Goal: Task Accomplishment & Management: Manage account settings

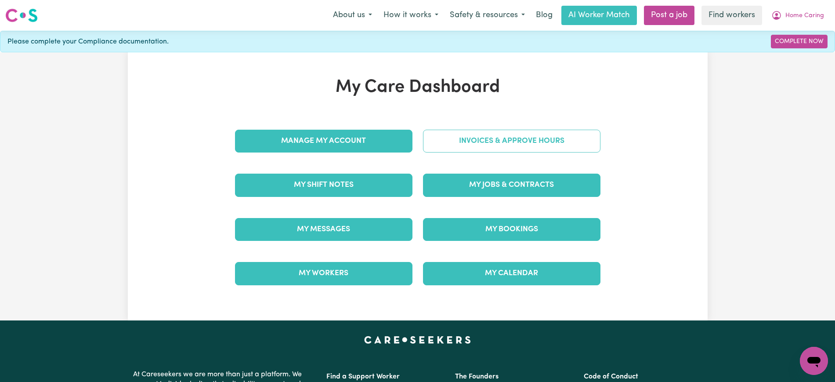
click at [470, 133] on link "Invoices & Approve Hours" at bounding box center [512, 141] width 178 height 23
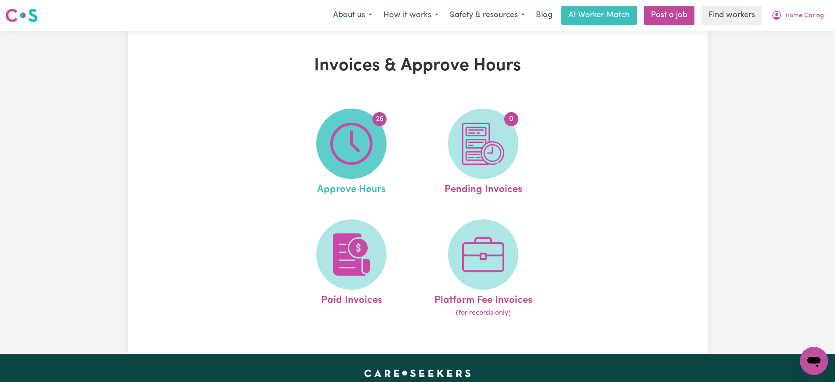
click at [373, 157] on span "26" at bounding box center [351, 144] width 70 height 70
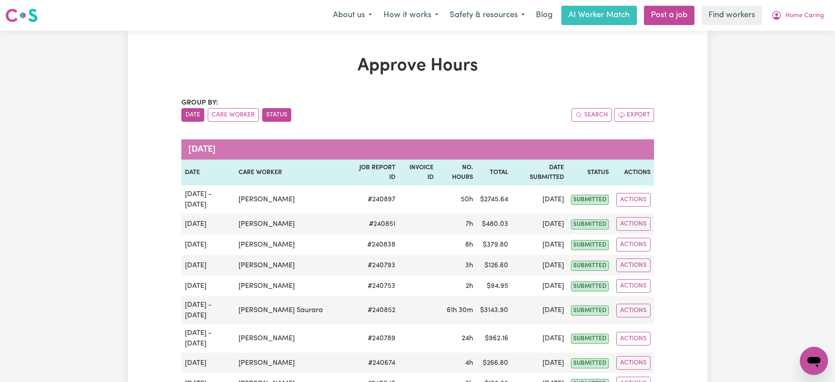
click at [284, 114] on button "Status" at bounding box center [276, 115] width 29 height 14
click at [239, 112] on button "Care Worker" at bounding box center [233, 115] width 51 height 14
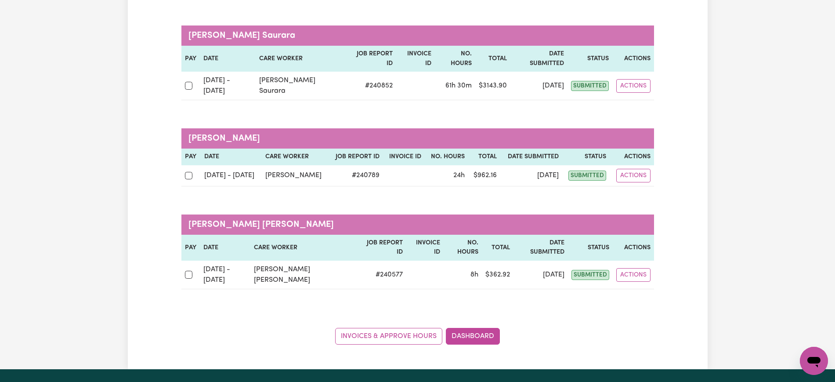
scroll to position [934, 0]
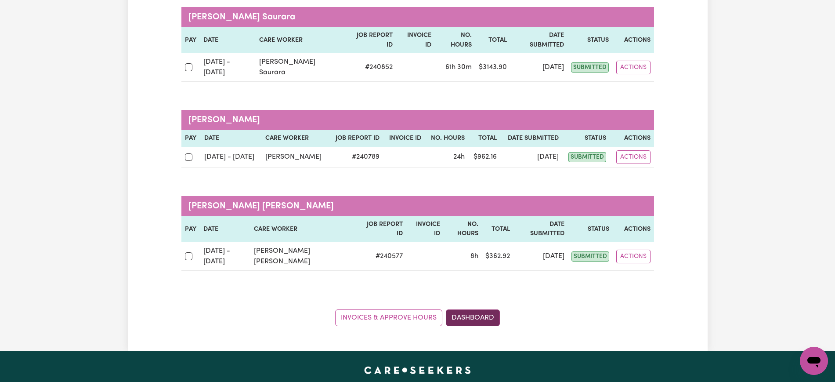
click at [473, 309] on link "Dashboard" at bounding box center [473, 317] width 54 height 17
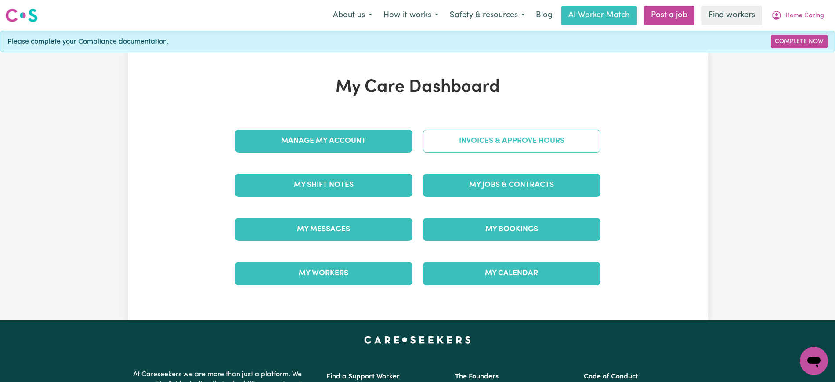
click at [457, 140] on link "Invoices & Approve Hours" at bounding box center [512, 141] width 178 height 23
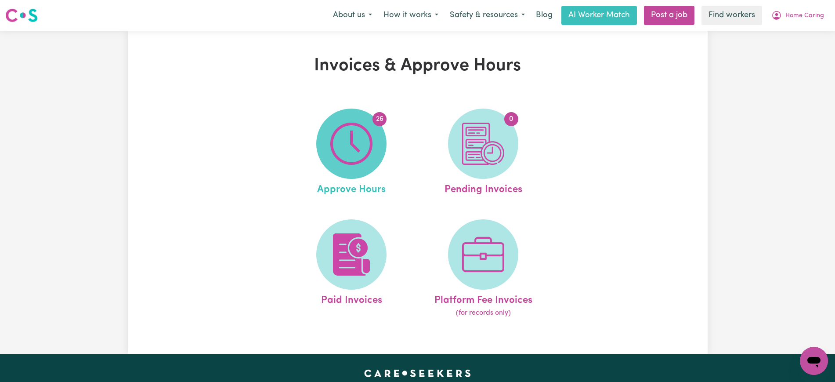
click at [346, 168] on span "26" at bounding box center [351, 144] width 70 height 70
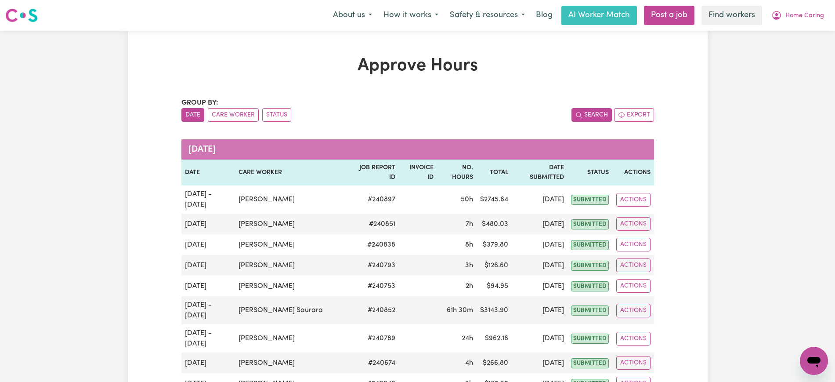
click at [572, 111] on button "Search" at bounding box center [592, 115] width 40 height 14
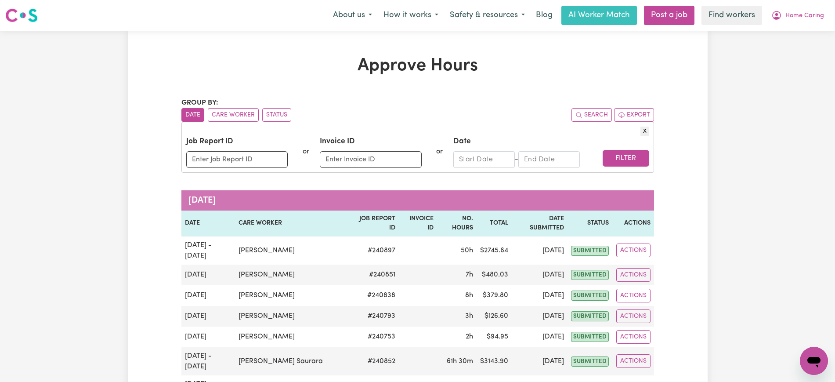
click at [643, 129] on button "X" at bounding box center [645, 131] width 9 height 9
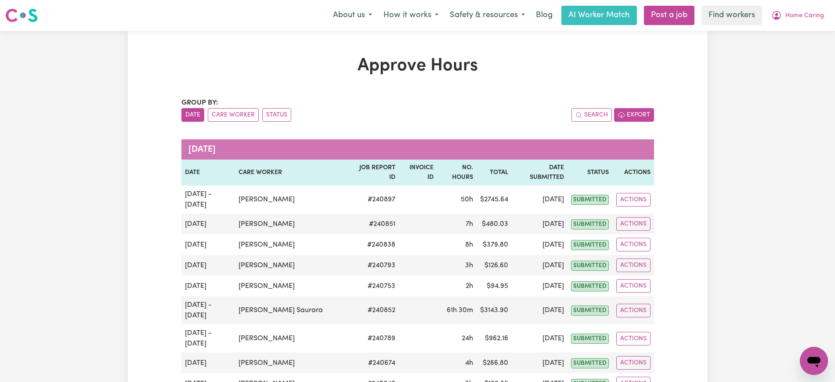
click at [619, 116] on icon "button" at bounding box center [621, 115] width 7 height 6
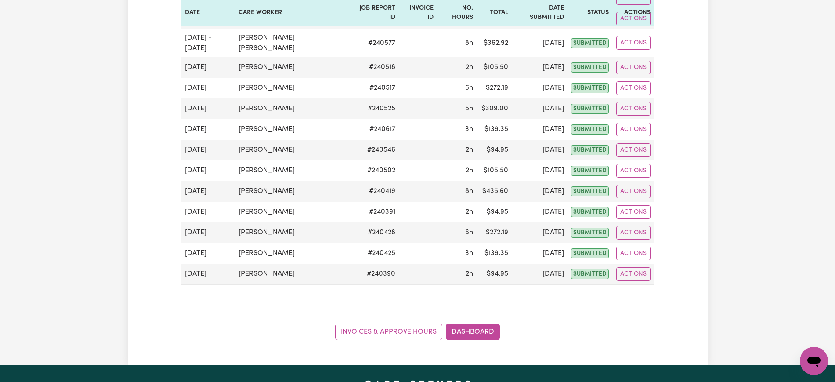
scroll to position [549, 0]
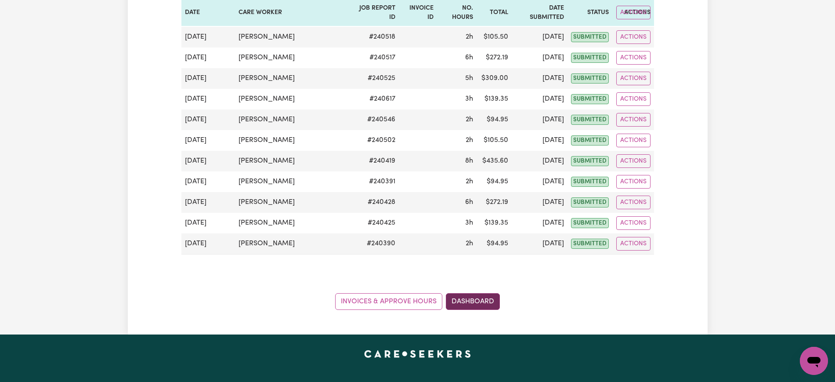
click at [482, 293] on link "Dashboard" at bounding box center [473, 301] width 54 height 17
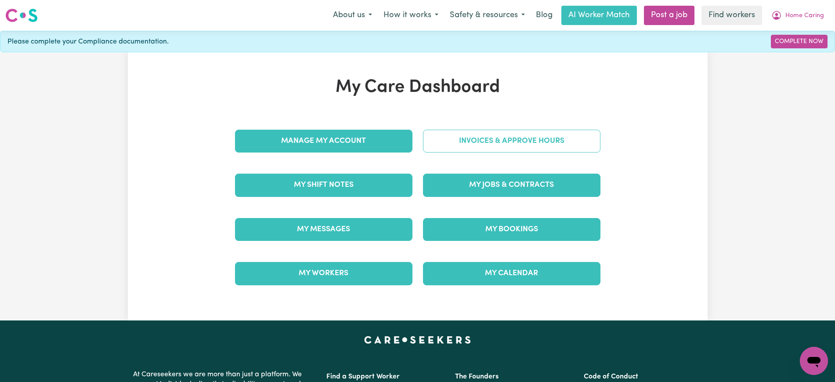
click at [550, 145] on link "Invoices & Approve Hours" at bounding box center [512, 141] width 178 height 23
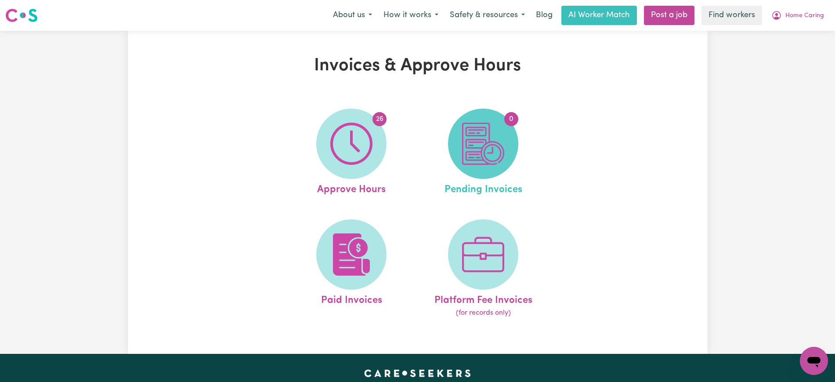
click at [485, 145] on img at bounding box center [483, 144] width 42 height 42
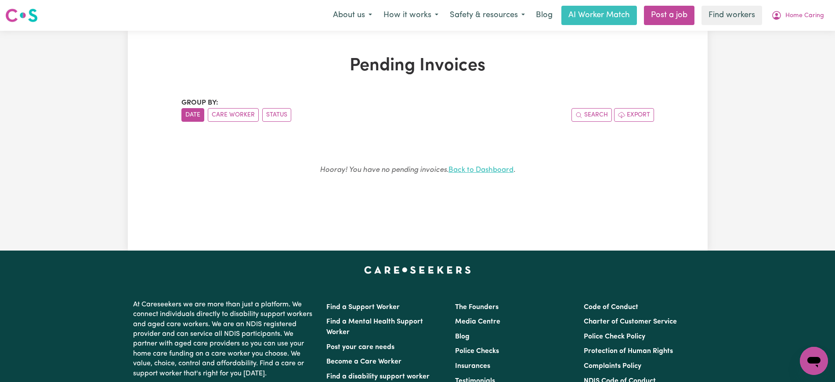
click at [460, 167] on link "Back to Dashboard" at bounding box center [481, 169] width 65 height 7
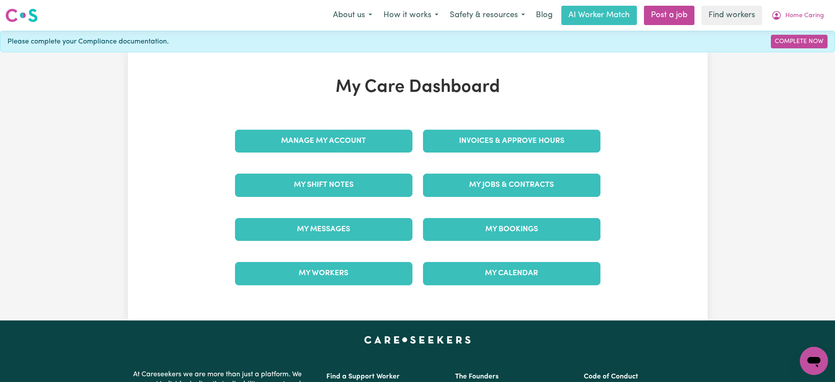
click at [471, 131] on link "Invoices & Approve Hours" at bounding box center [512, 141] width 178 height 23
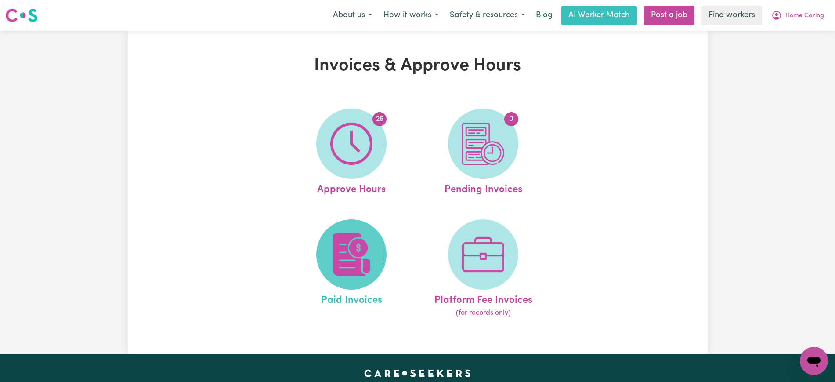
click at [368, 251] on img at bounding box center [351, 254] width 42 height 42
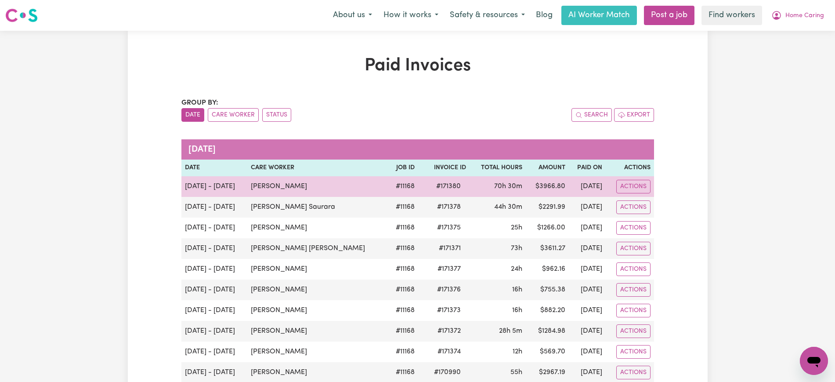
scroll to position [55, 0]
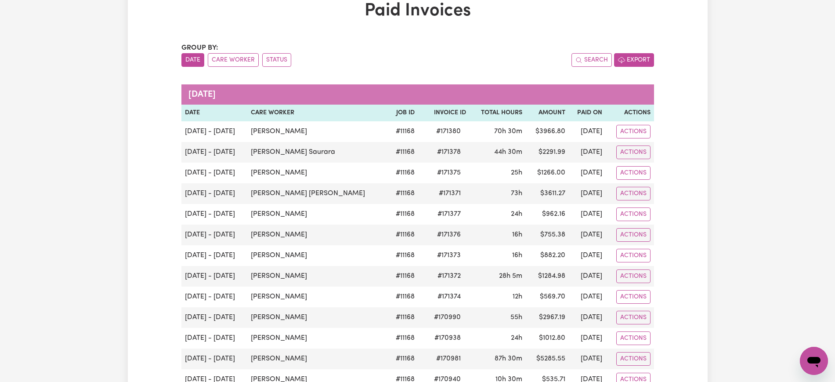
click at [637, 58] on button "Export" at bounding box center [634, 60] width 40 height 14
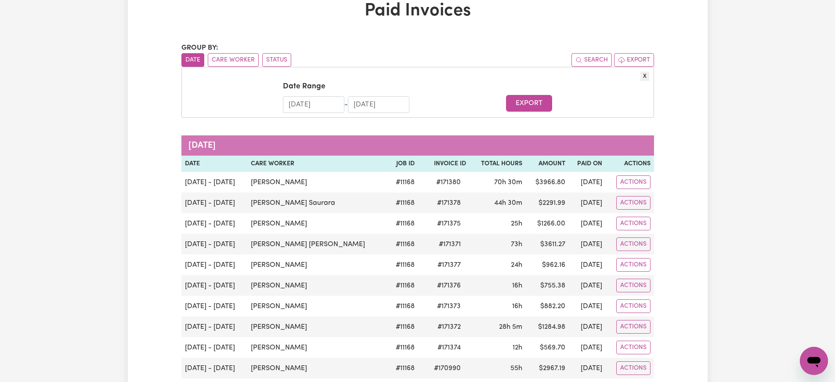
click at [319, 105] on input "[DATE]" at bounding box center [314, 104] width 62 height 17
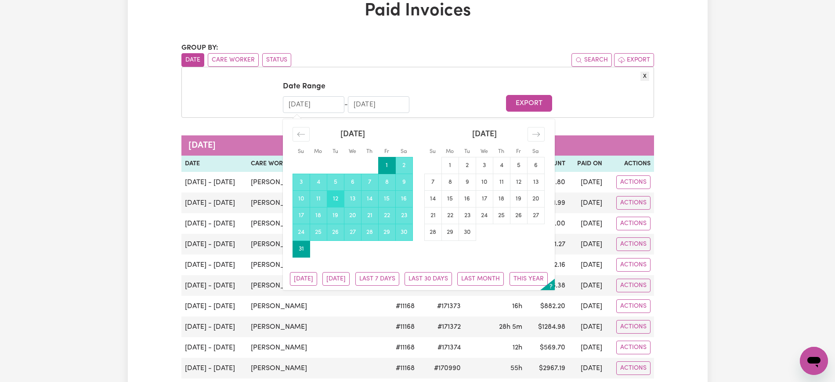
click at [337, 199] on td "12" at bounding box center [335, 198] width 17 height 17
type input "[DATE]"
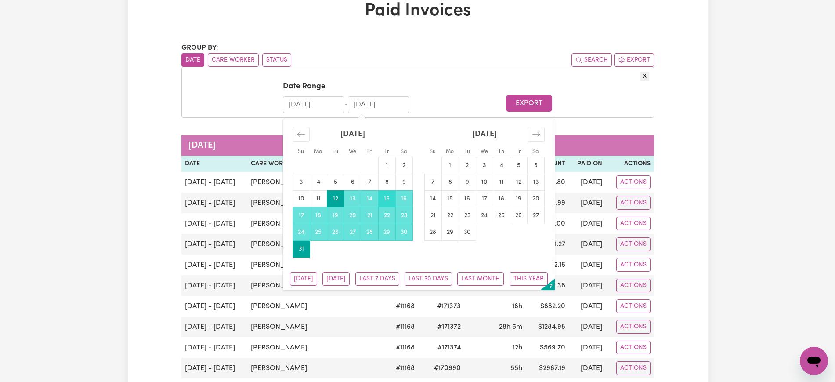
click at [387, 198] on td "15" at bounding box center [386, 198] width 17 height 17
type input "[DATE]"
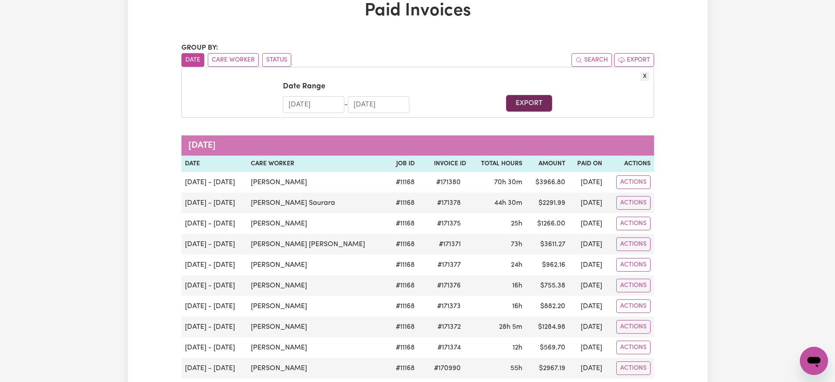
click at [521, 100] on button "Export" at bounding box center [529, 103] width 46 height 17
click at [511, 51] on div "Group by: Date Care Worker Status Search Export" at bounding box center [417, 55] width 473 height 24
drag, startPoint x: 644, startPoint y: 74, endPoint x: 641, endPoint y: 77, distance: 4.7
click at [642, 76] on button "X" at bounding box center [645, 76] width 9 height 9
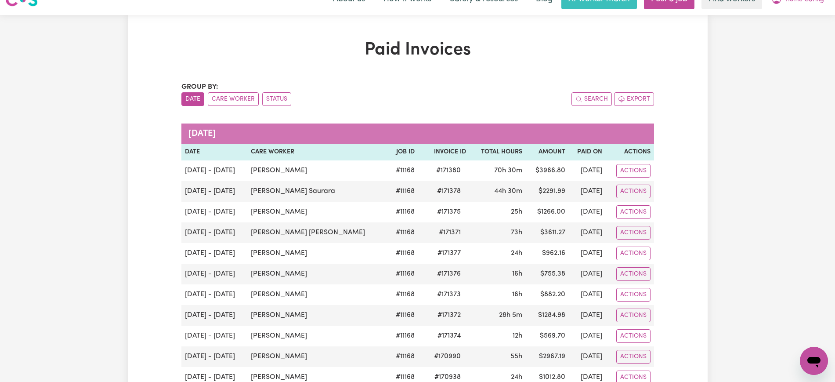
scroll to position [0, 0]
